Goal: Information Seeking & Learning: Learn about a topic

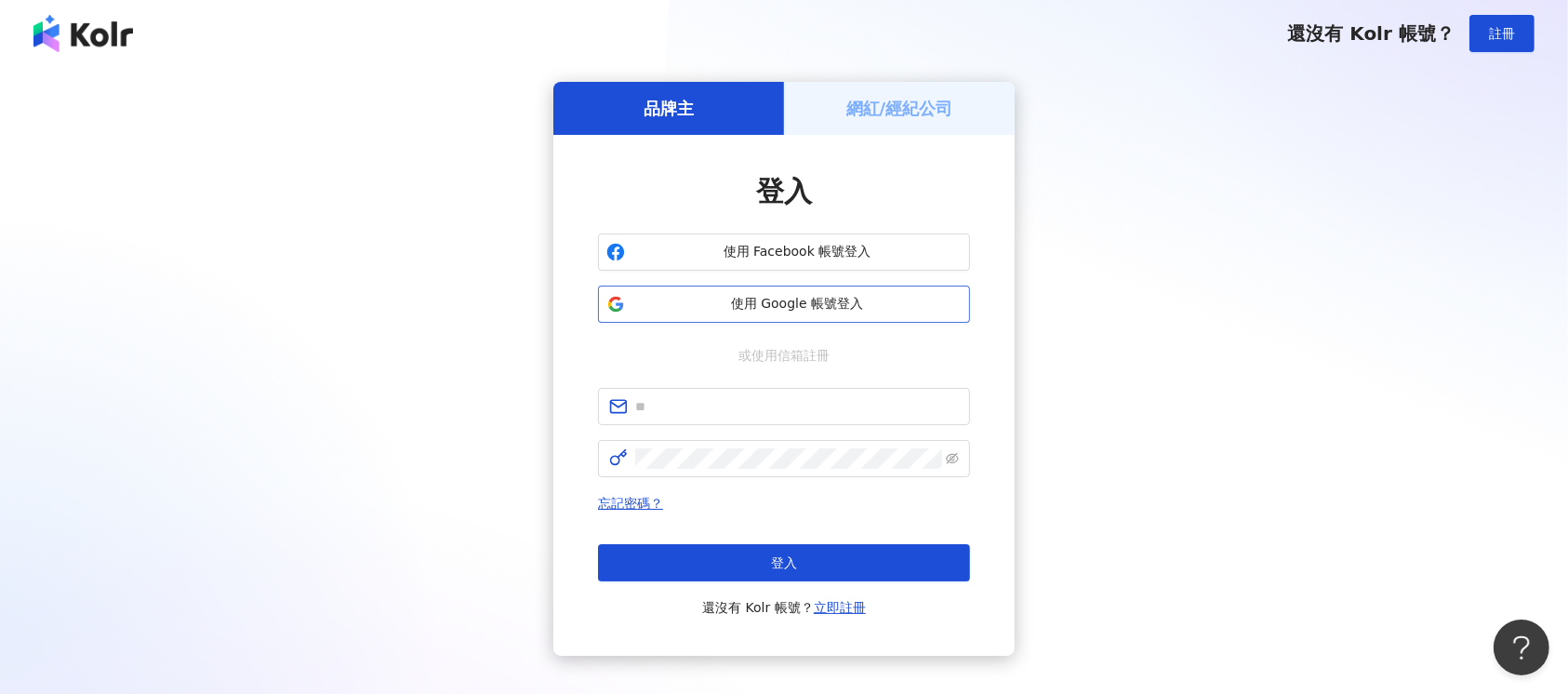
click at [833, 302] on span "使用 Google 帳號登入" at bounding box center [797, 304] width 329 height 18
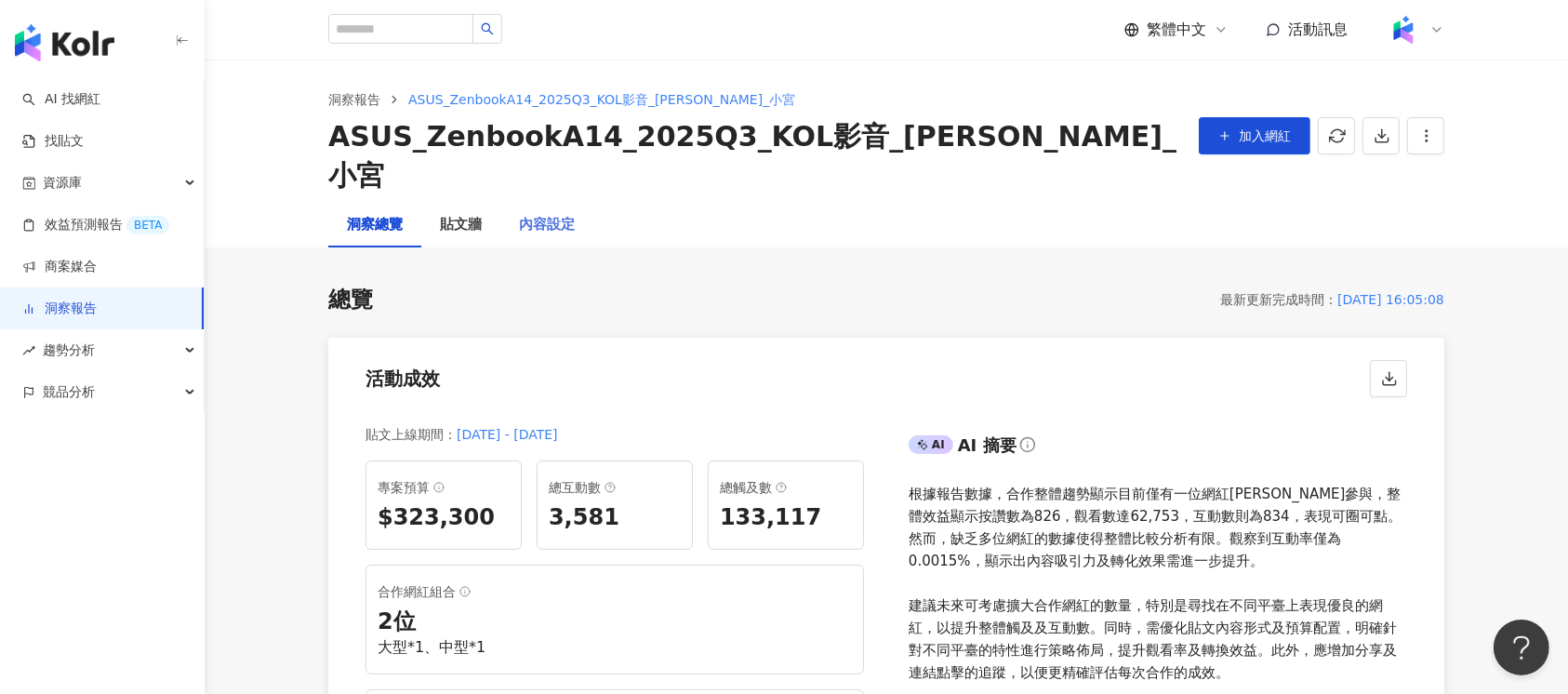
click at [539, 202] on div "內容設定" at bounding box center [547, 225] width 93 height 45
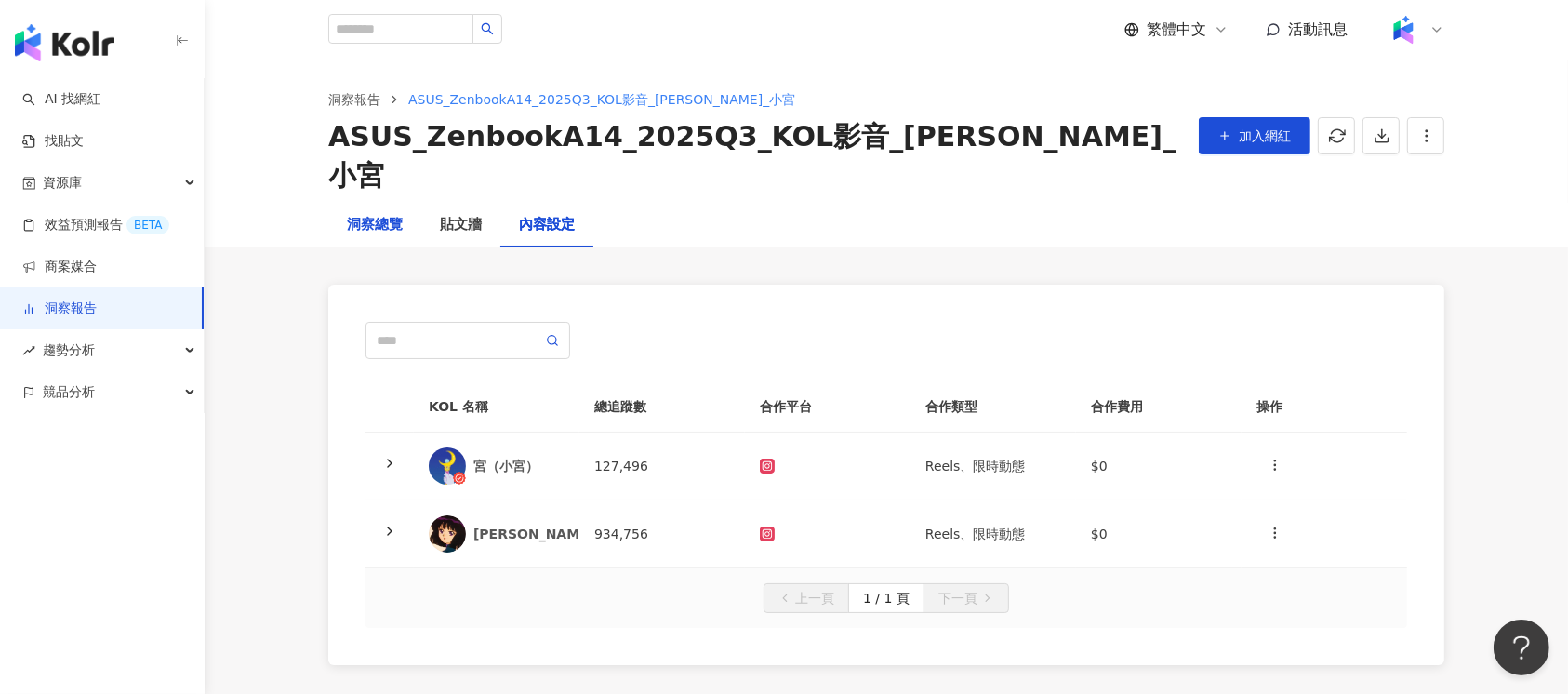
click at [364, 214] on div "洞察總覽" at bounding box center [374, 225] width 55 height 22
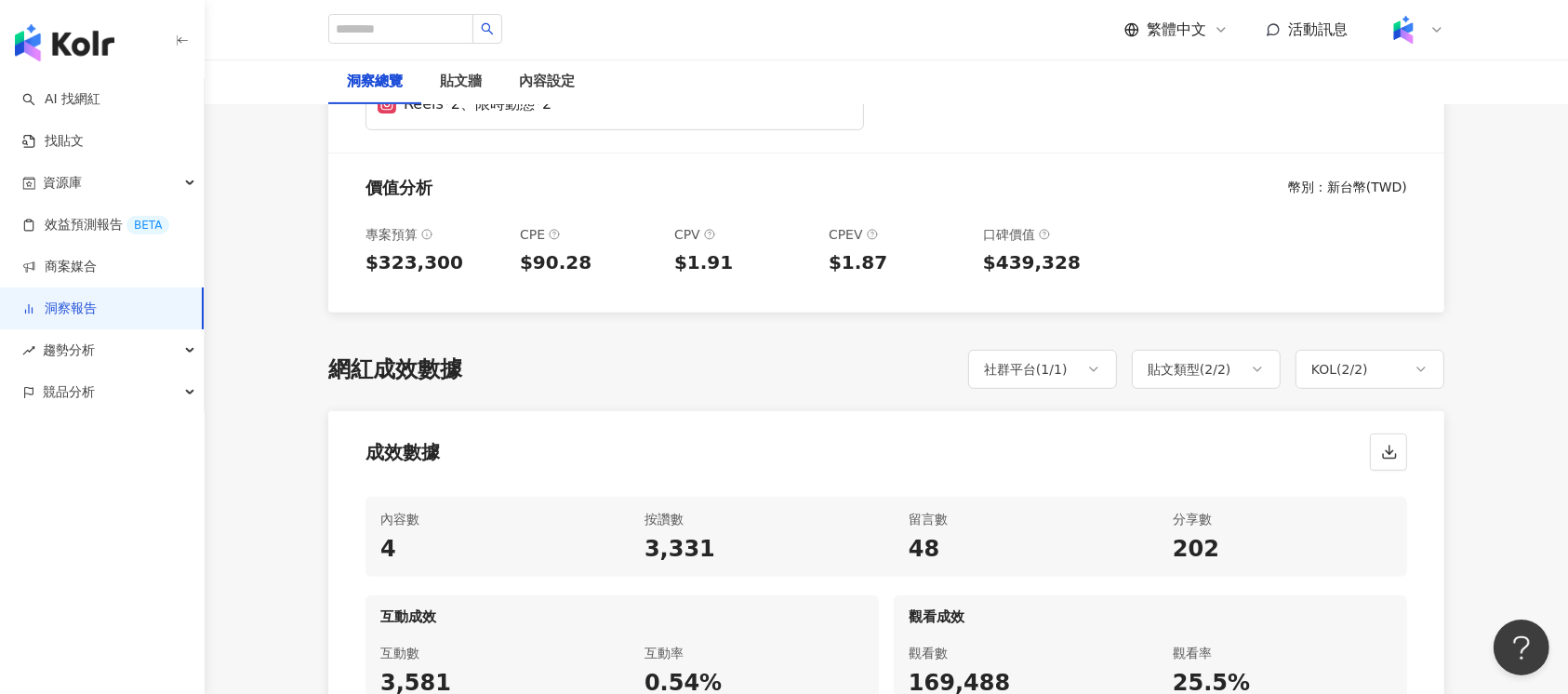
scroll to position [744, 0]
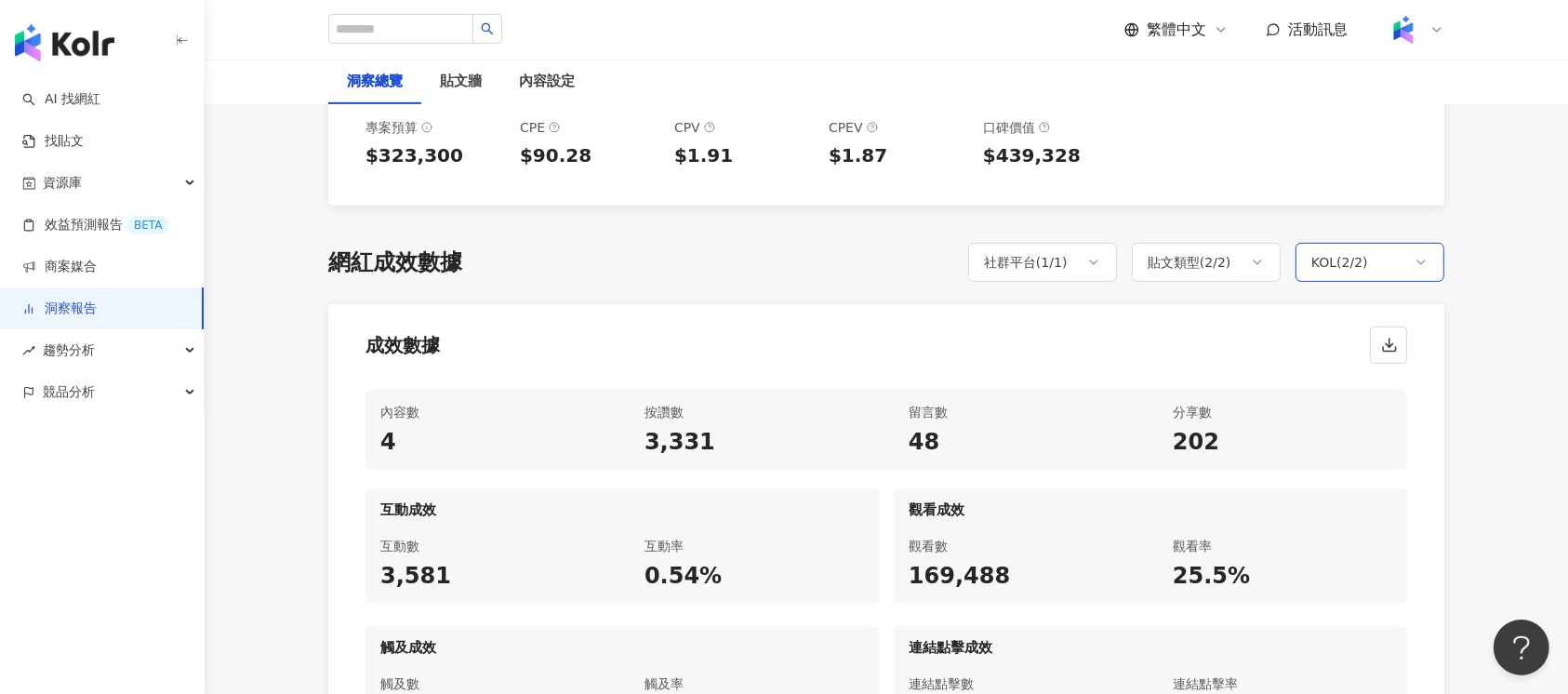
click at [1362, 251] on div "KOL ( 2 / 2 )" at bounding box center [1339, 262] width 56 height 22
click at [1337, 352] on span "宮（小宮）" at bounding box center [1372, 362] width 80 height 20
click at [1155, 304] on div "成效數據" at bounding box center [886, 339] width 1115 height 71
click at [1376, 242] on div "KOL ( 1 / 2 )" at bounding box center [1369, 262] width 149 height 39
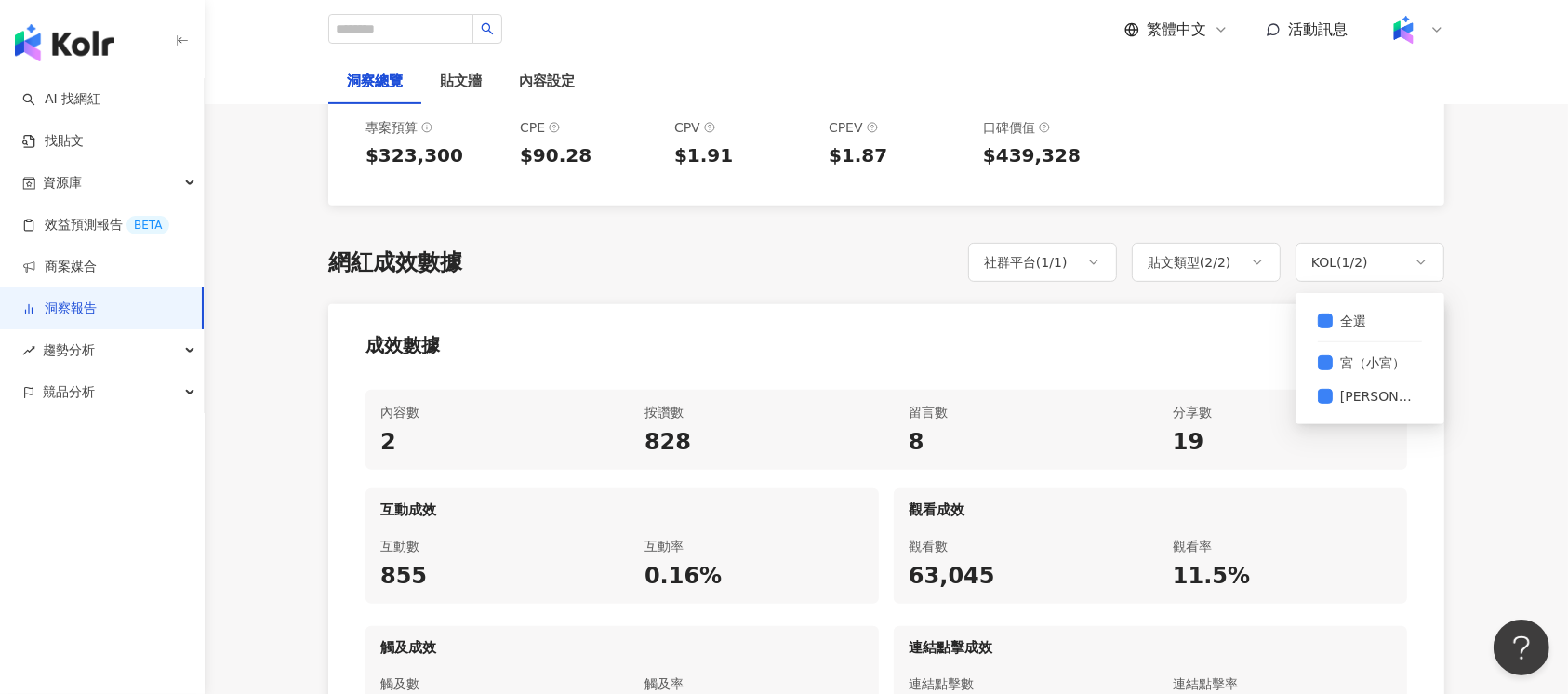
click at [1197, 308] on div "成效數據" at bounding box center [886, 339] width 1115 height 71
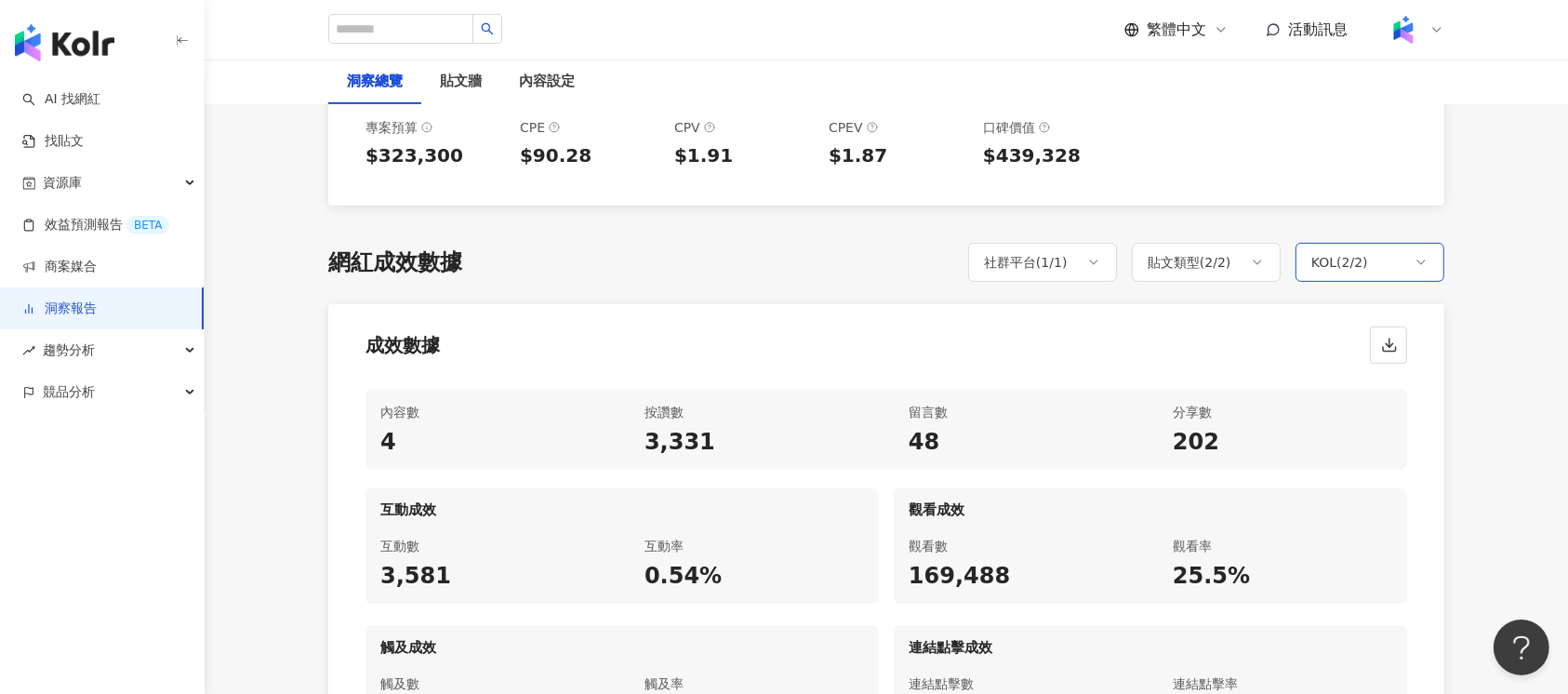
click at [1346, 242] on div "KOL ( 2 / 2 )" at bounding box center [1369, 262] width 149 height 39
click at [1339, 385] on span "Nina" at bounding box center [1377, 395] width 90 height 20
click at [1162, 312] on div "成效數據" at bounding box center [886, 339] width 1115 height 71
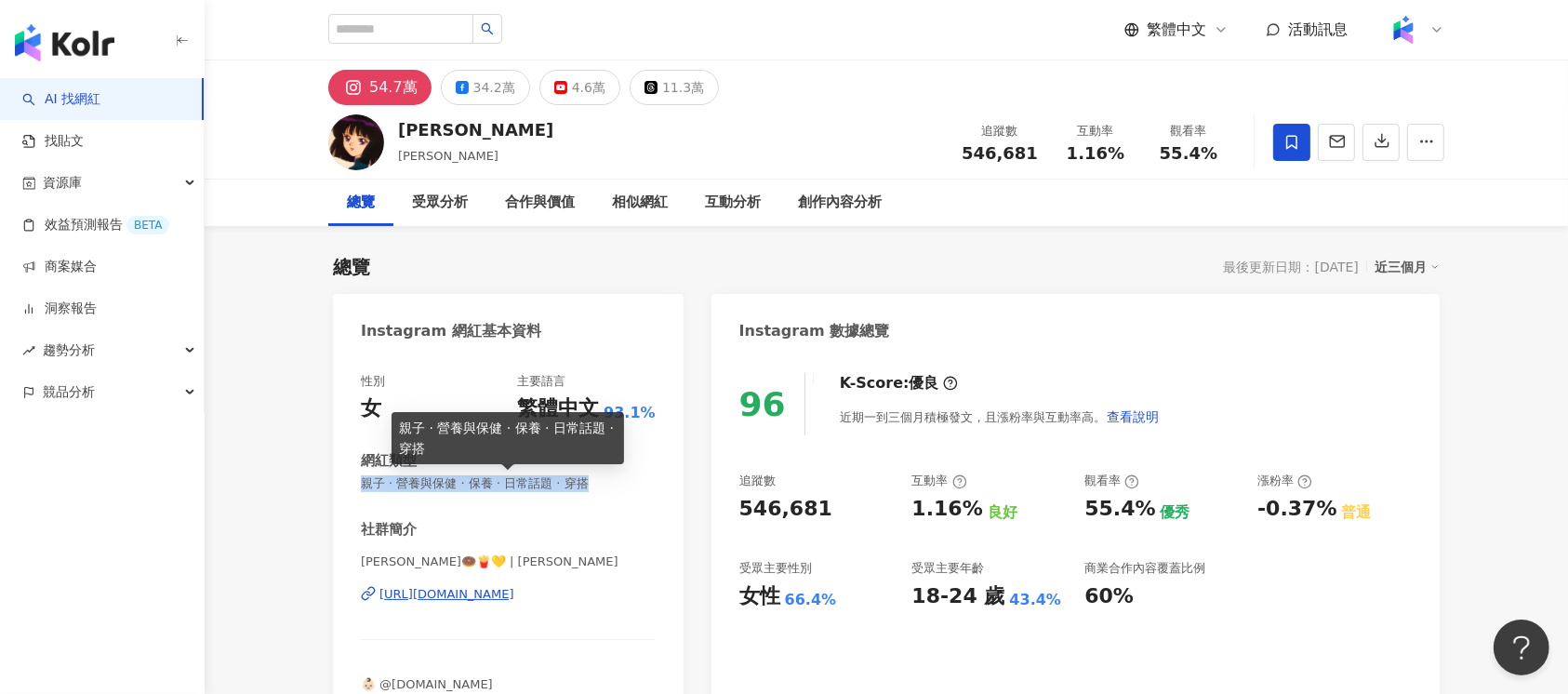
drag, startPoint x: 633, startPoint y: 485, endPoint x: 361, endPoint y: 489, distance: 272.0
click at [361, 489] on span "親子 · 營養與保健 · 保養 · 日常話題 · 穿搭" at bounding box center [508, 483] width 295 height 17
copy span "親子 · 營養與保健 · 保養 · 日常話題 · 穿搭"
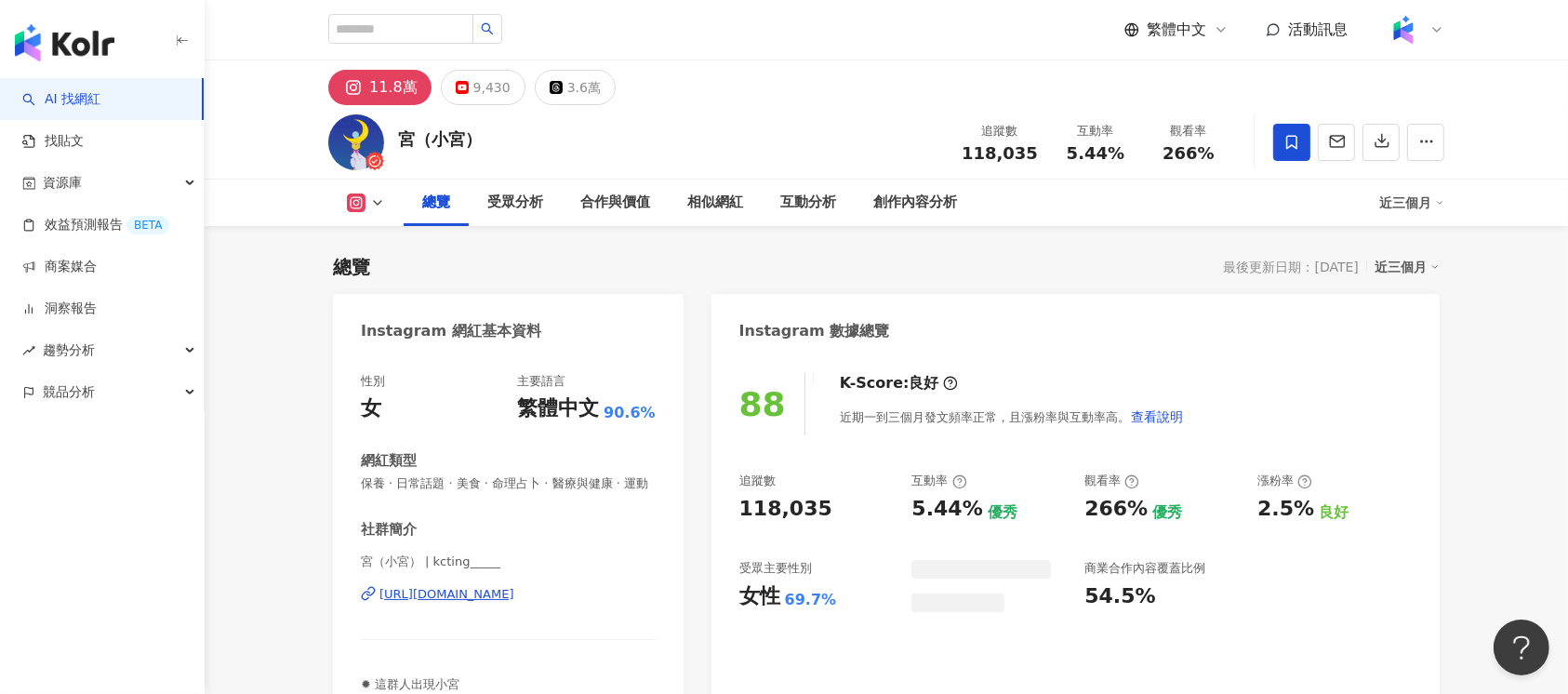
scroll to position [114, 0]
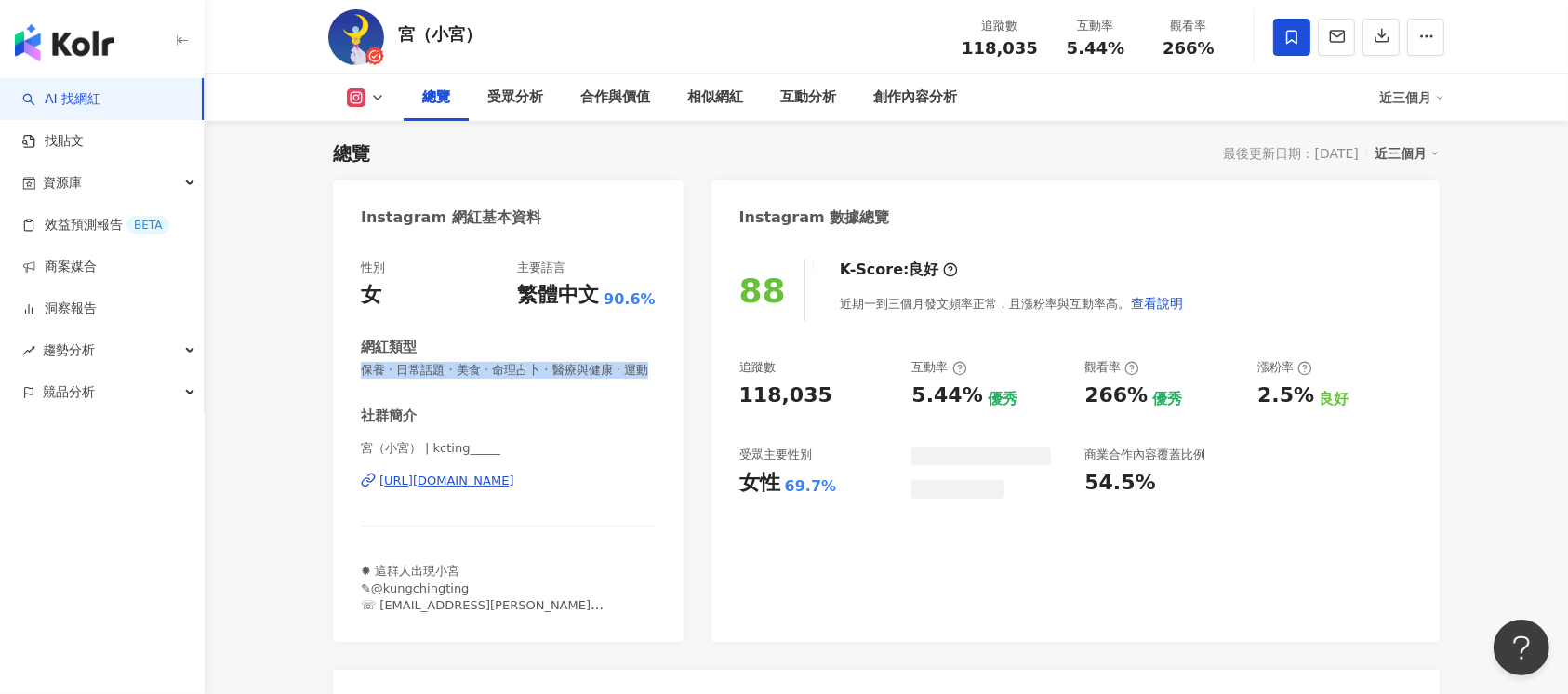
drag, startPoint x: 389, startPoint y: 386, endPoint x: 359, endPoint y: 375, distance: 32.0
click at [359, 375] on div "性別 女 主要語言 繁體中文 90.6% 網紅類型 保養 · 日常話題 · 美食 · 命理占卜 · 醫療與健康 · 運動 社群簡介 宮（小宮） | kctin…" at bounding box center [508, 441] width 350 height 401
